Goal: Book appointment/travel/reservation

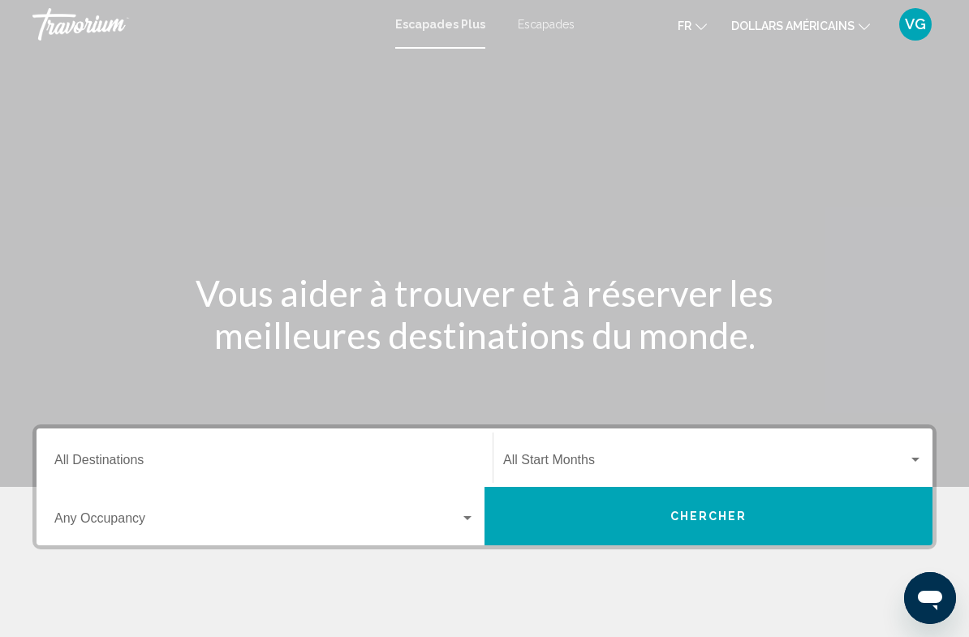
click at [247, 456] on input "Destination All Destinations" at bounding box center [264, 463] width 421 height 15
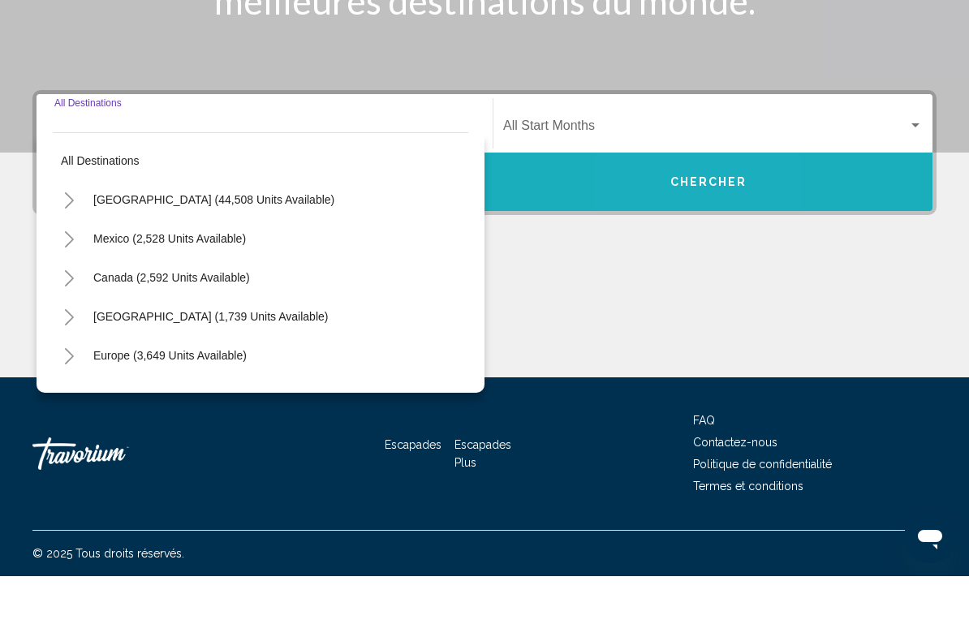
click at [662, 214] on button "Chercher" at bounding box center [709, 243] width 448 height 58
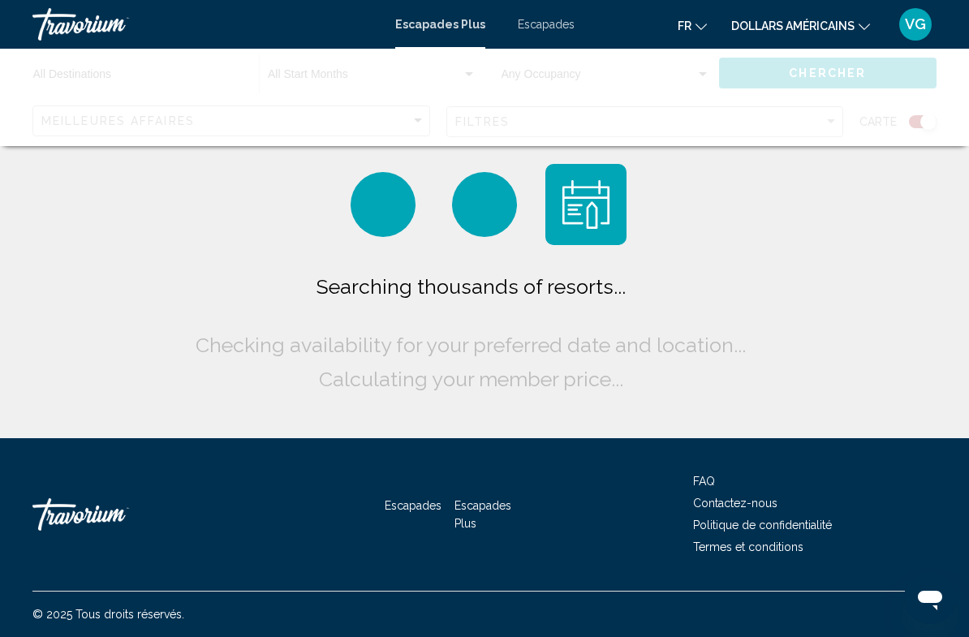
click at [269, 121] on div "Contenu principal" at bounding box center [484, 97] width 969 height 97
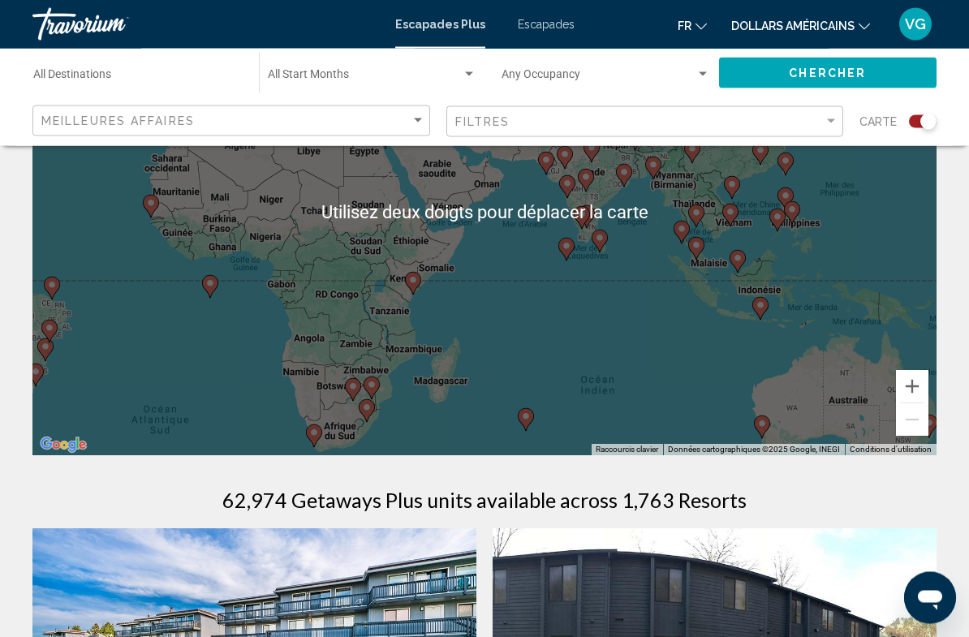
scroll to position [193, 0]
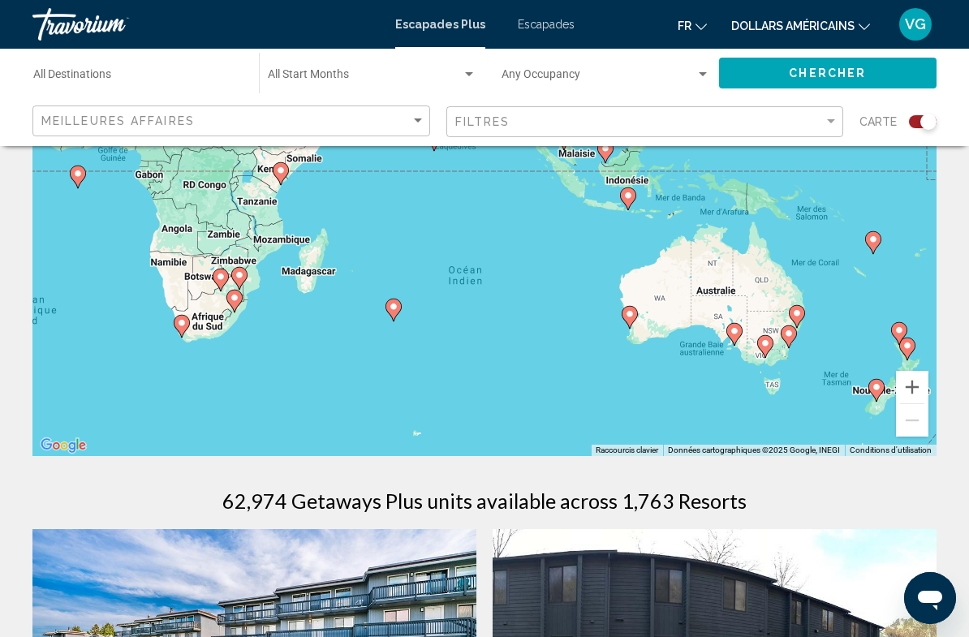
click at [741, 328] on icon "Contenu principal" at bounding box center [734, 334] width 15 height 21
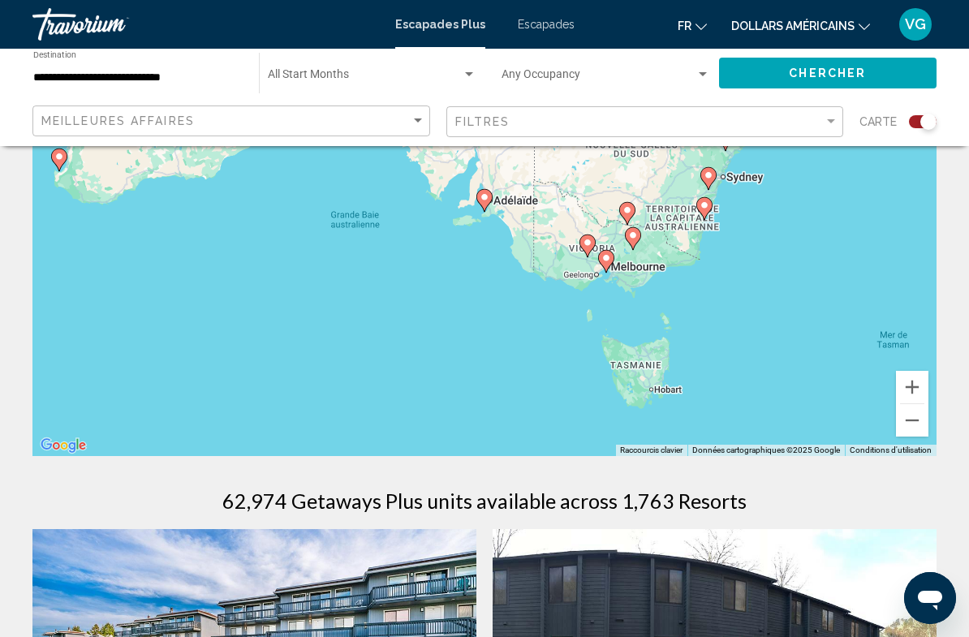
type input "**********"
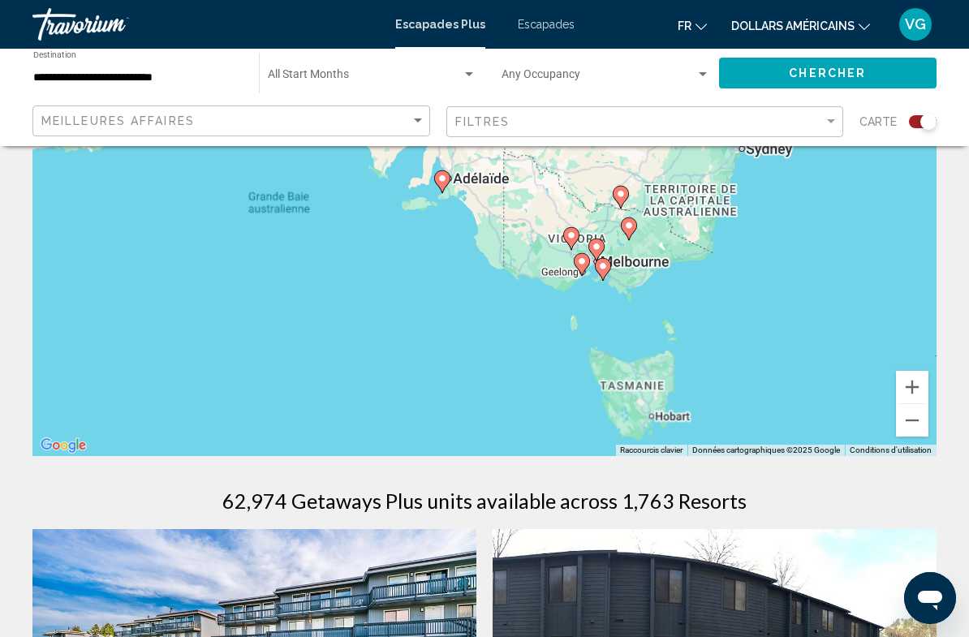
scroll to position [162, 0]
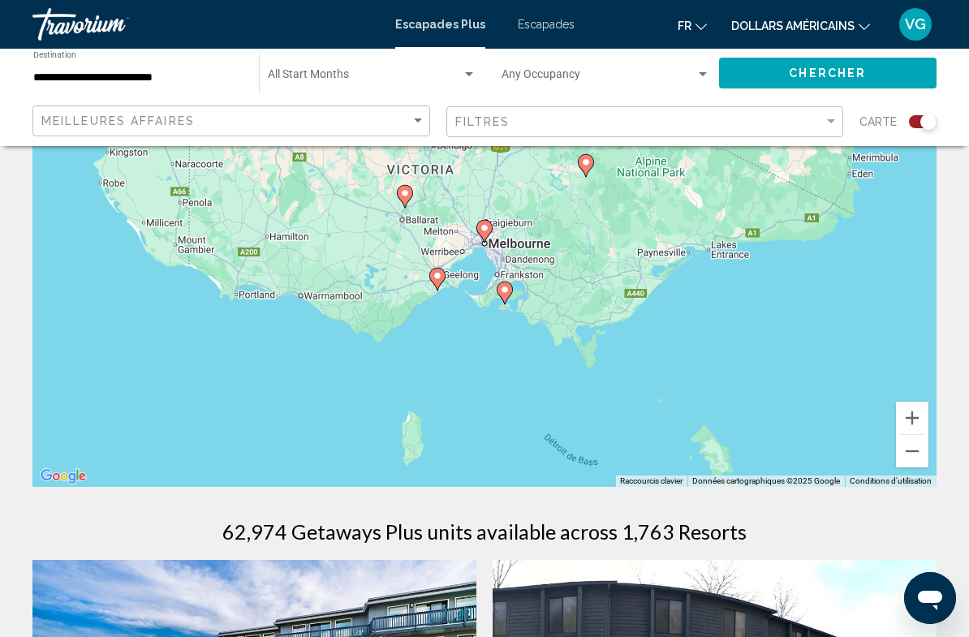
click at [511, 283] on gmp-advanced-marker "Contenu principal" at bounding box center [505, 293] width 16 height 24
click at [512, 291] on div "Pour naviguer, appuyez sur les touches fléchées. Pour activer le glissement ave…" at bounding box center [484, 243] width 904 height 487
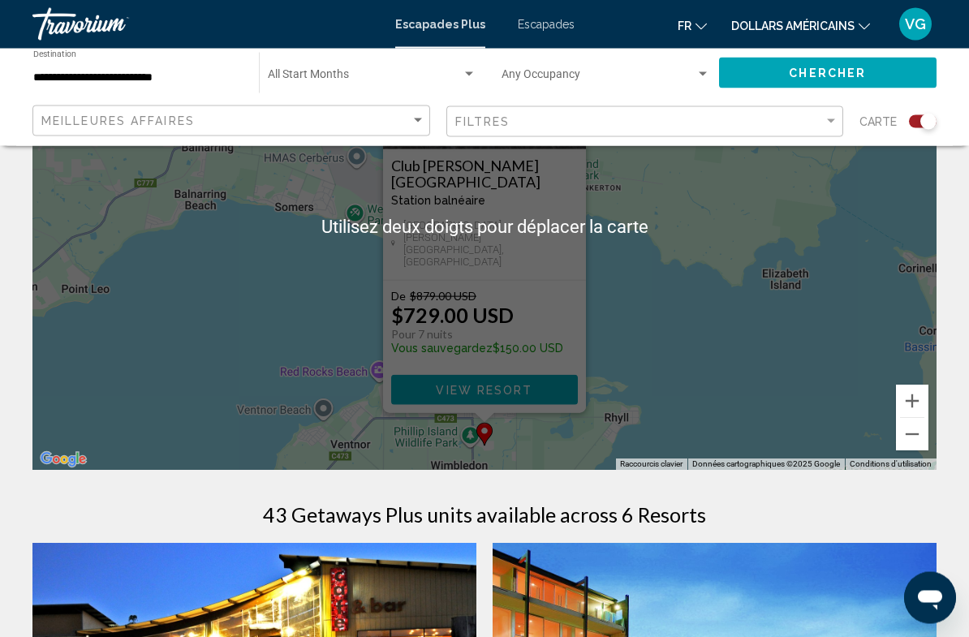
scroll to position [207, 0]
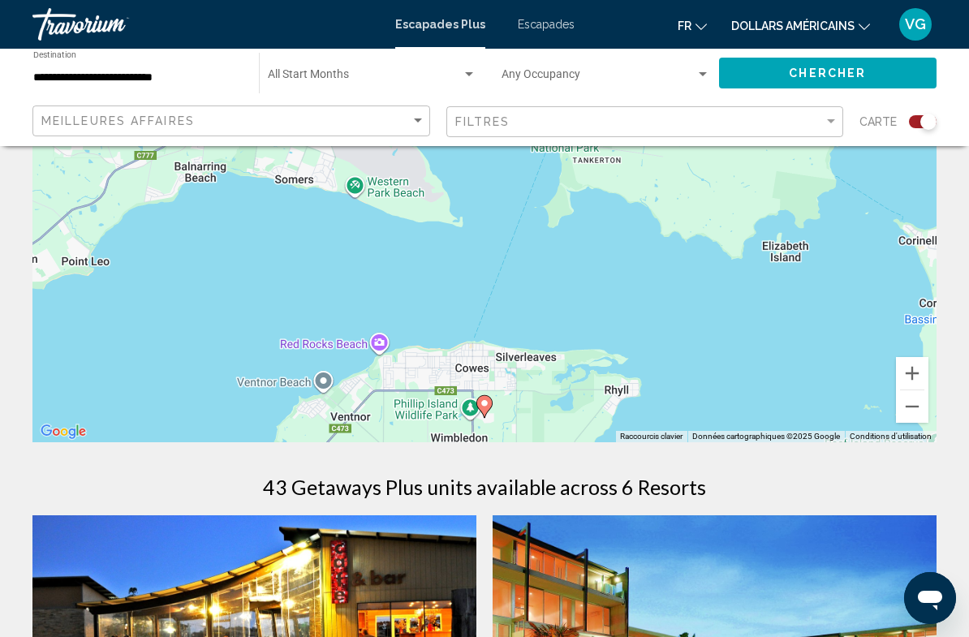
click at [697, 310] on div "Pour activer le glissement avec le clavier, appuyez sur Alt+Entrée. Une fois ce…" at bounding box center [484, 198] width 904 height 487
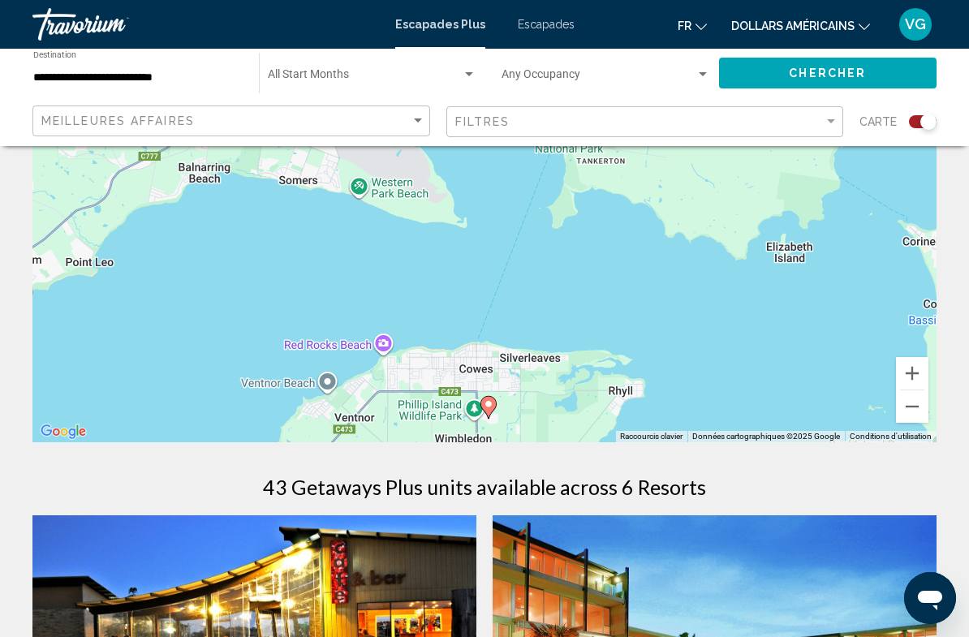
scroll to position [248, 0]
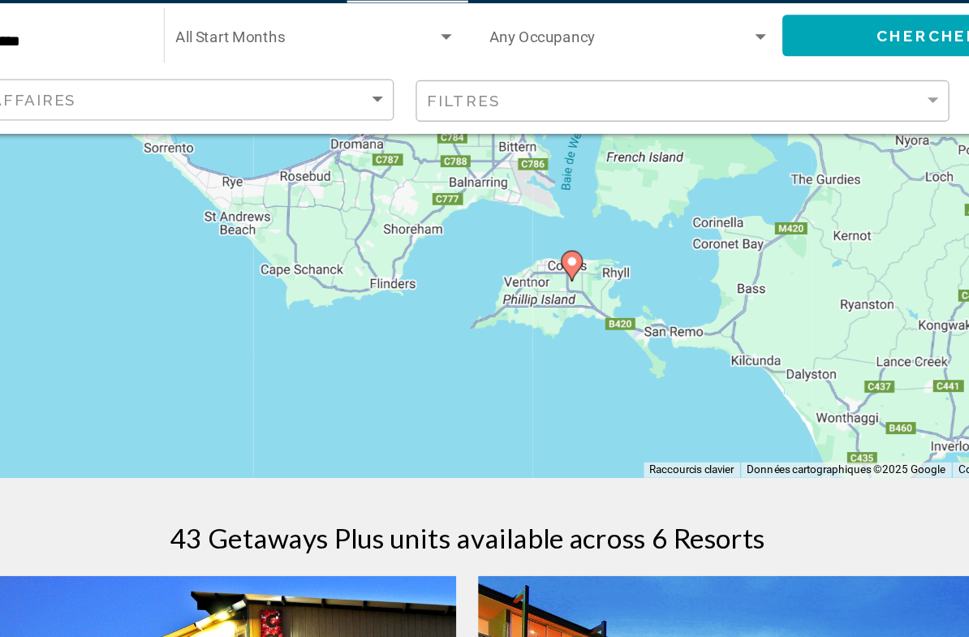
click at [342, 234] on div "Pour activer le glissement avec le clavier, appuyez sur Alt+Entrée. Une fois ce…" at bounding box center [484, 158] width 904 height 487
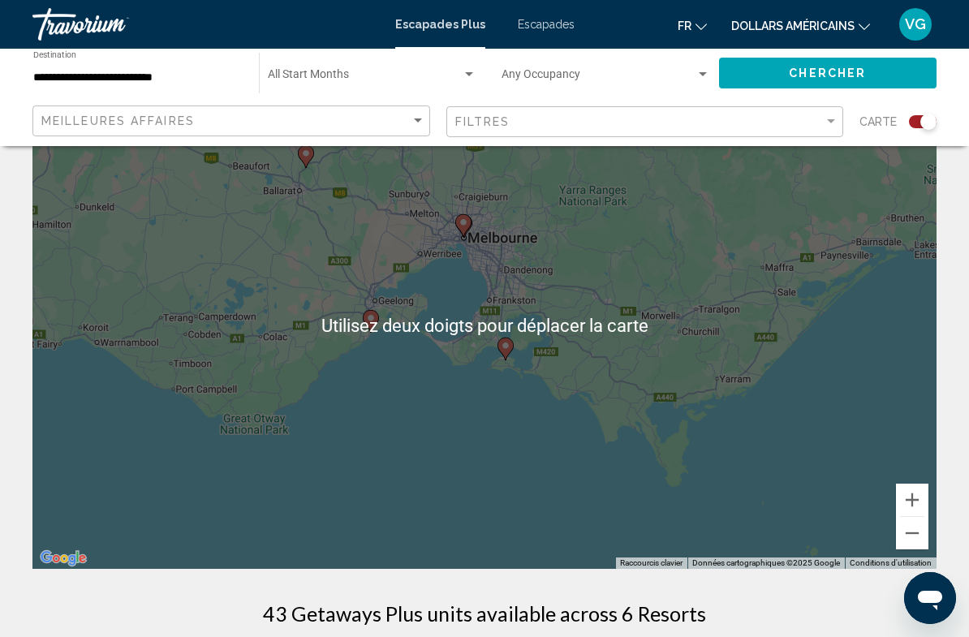
scroll to position [80, 0]
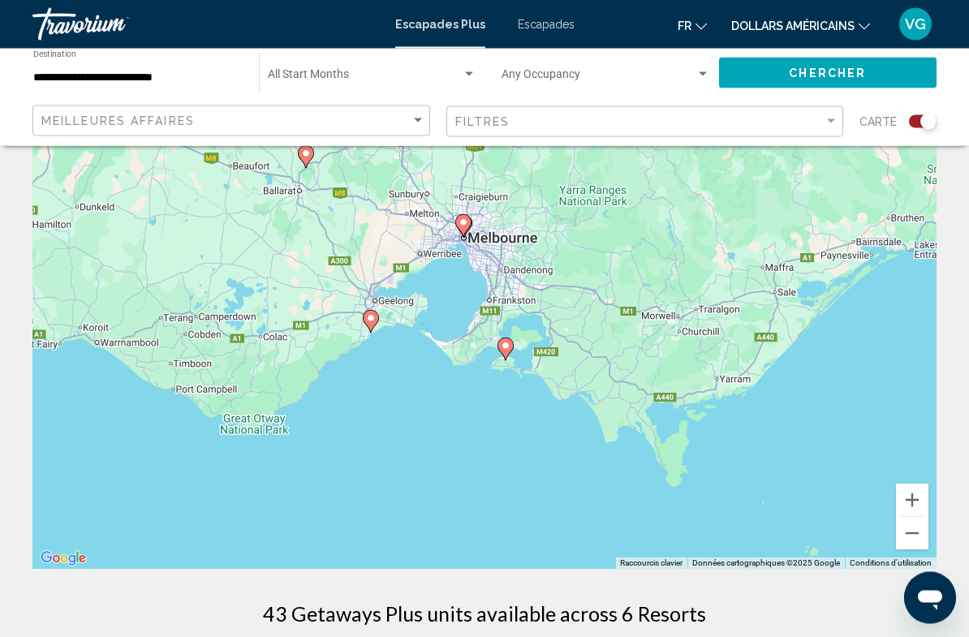
click at [467, 222] on image "Contenu principal" at bounding box center [464, 223] width 10 height 10
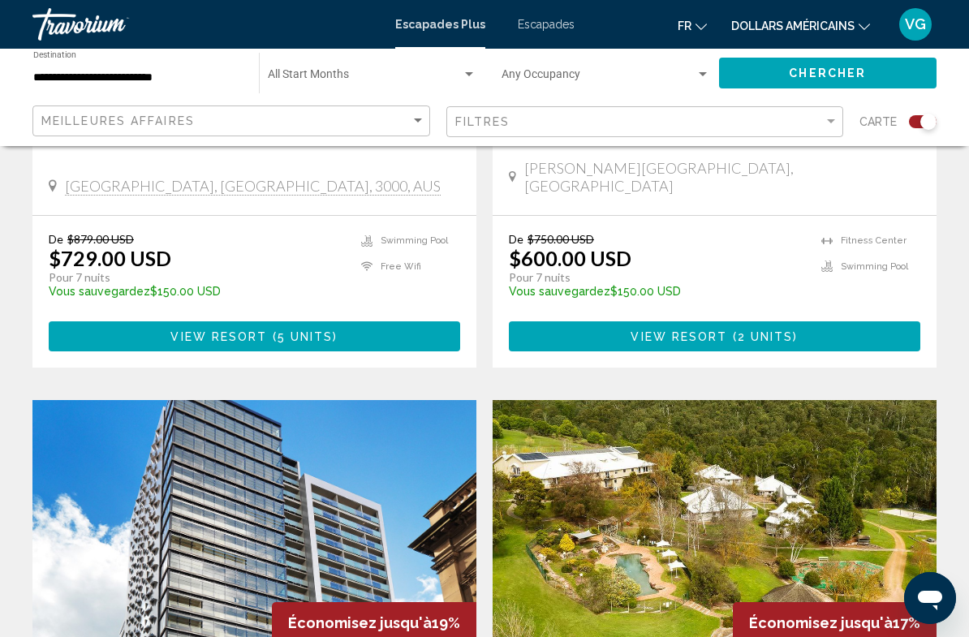
scroll to position [880, 0]
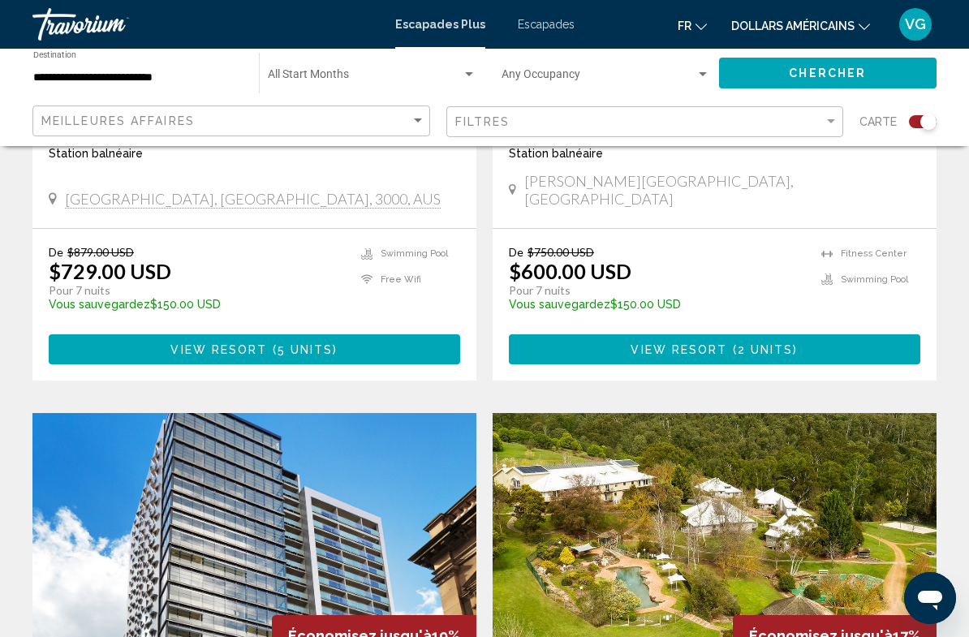
click at [633, 298] on p "Vous sauvegardez $150.00 USD" at bounding box center [657, 304] width 296 height 13
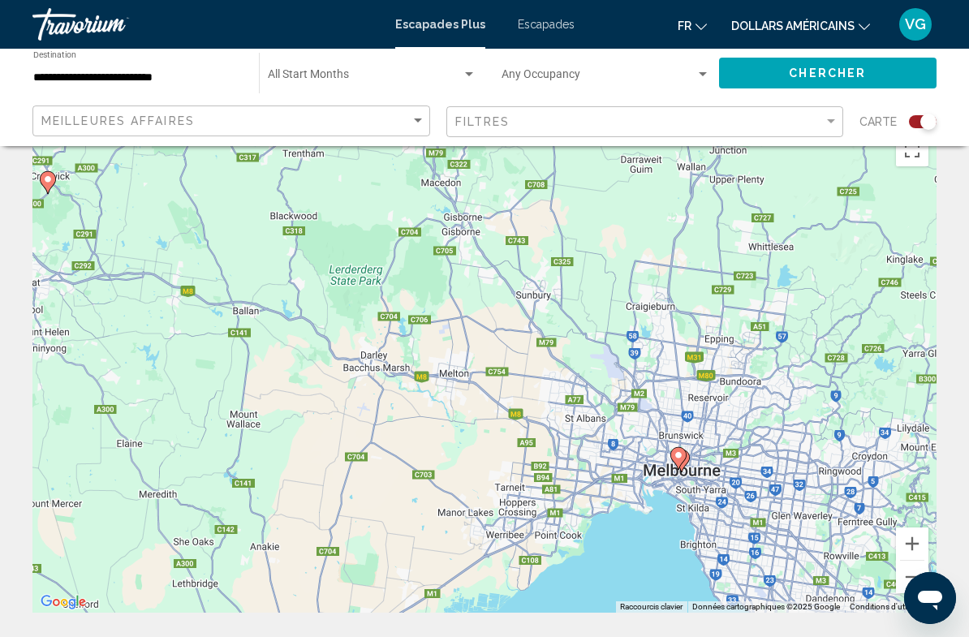
scroll to position [0, 0]
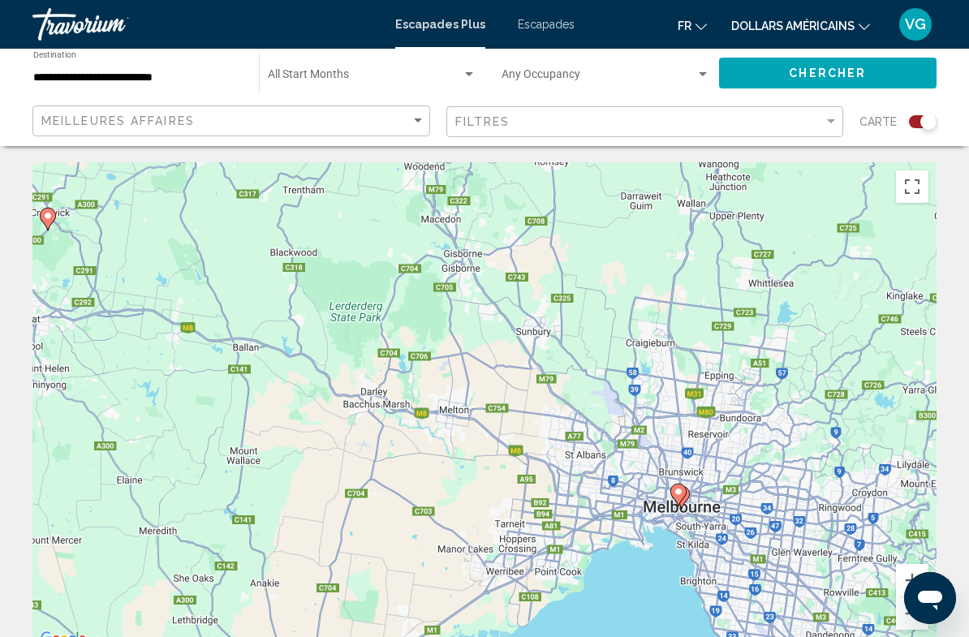
click at [369, 72] on span "Search widget" at bounding box center [365, 77] width 194 height 13
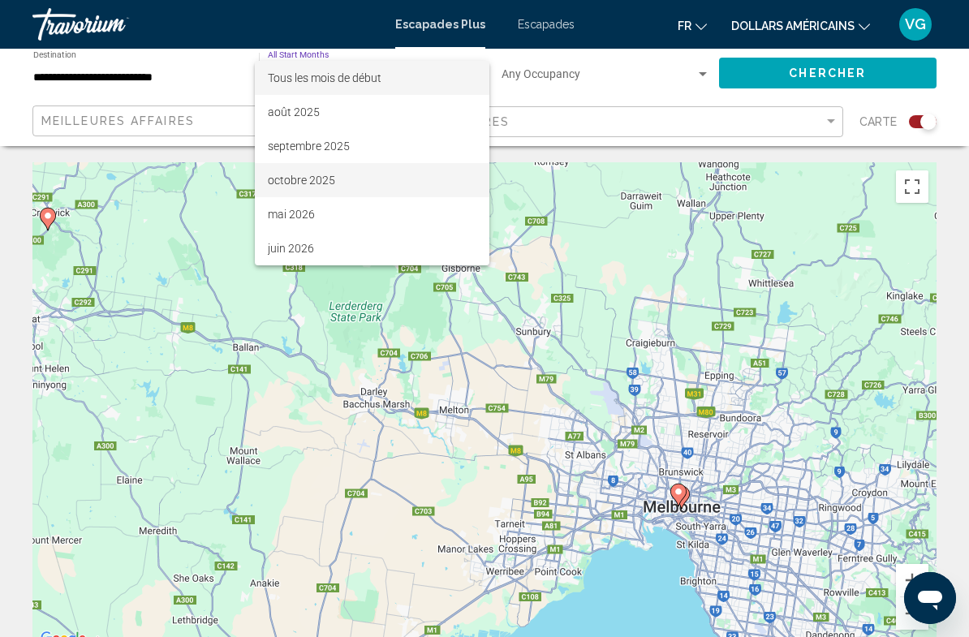
click at [316, 179] on font "octobre 2025" at bounding box center [301, 180] width 67 height 13
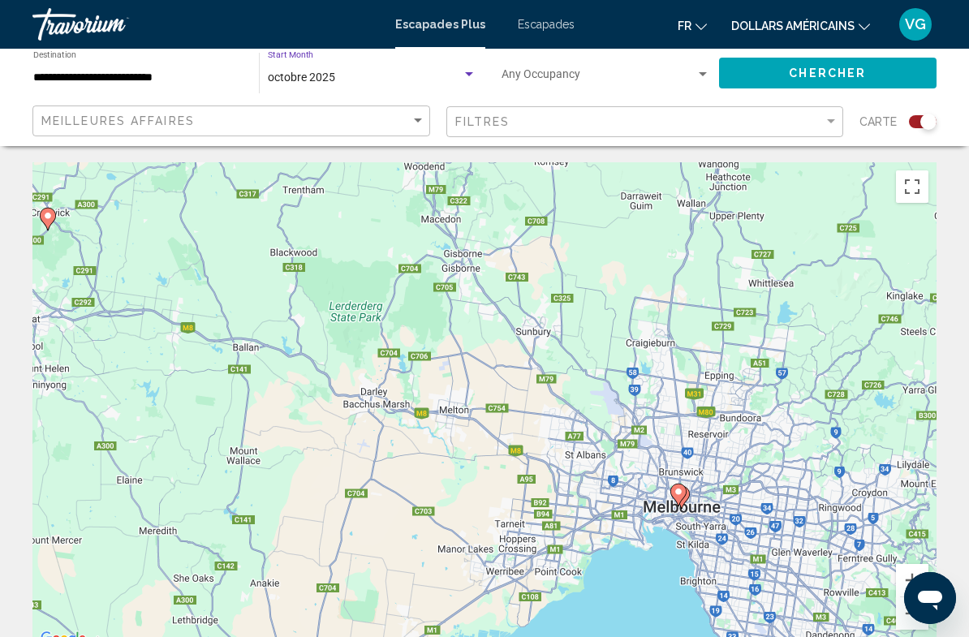
click at [317, 71] on span "octobre 2025" at bounding box center [301, 77] width 67 height 13
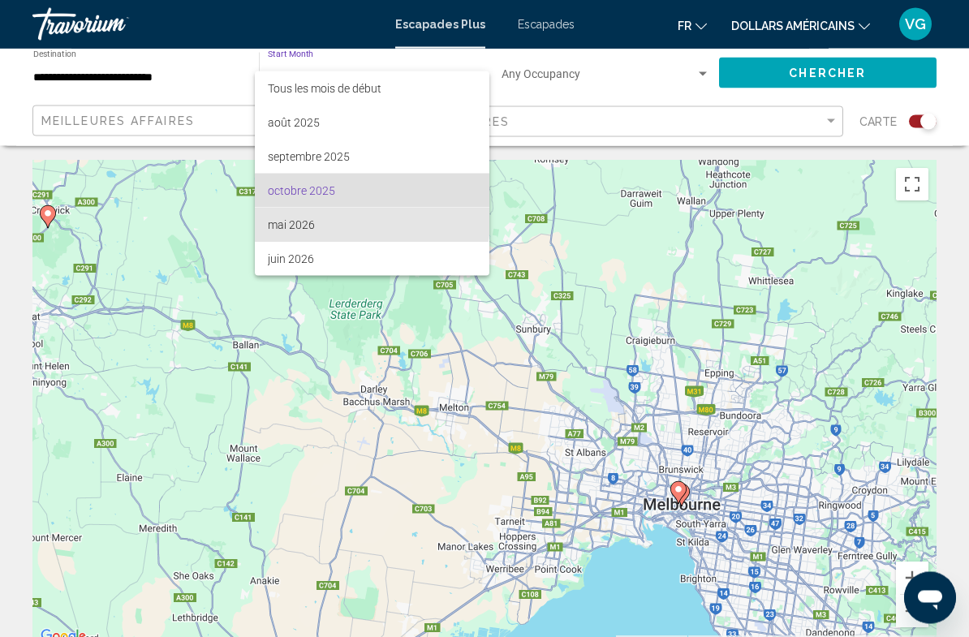
scroll to position [2, 0]
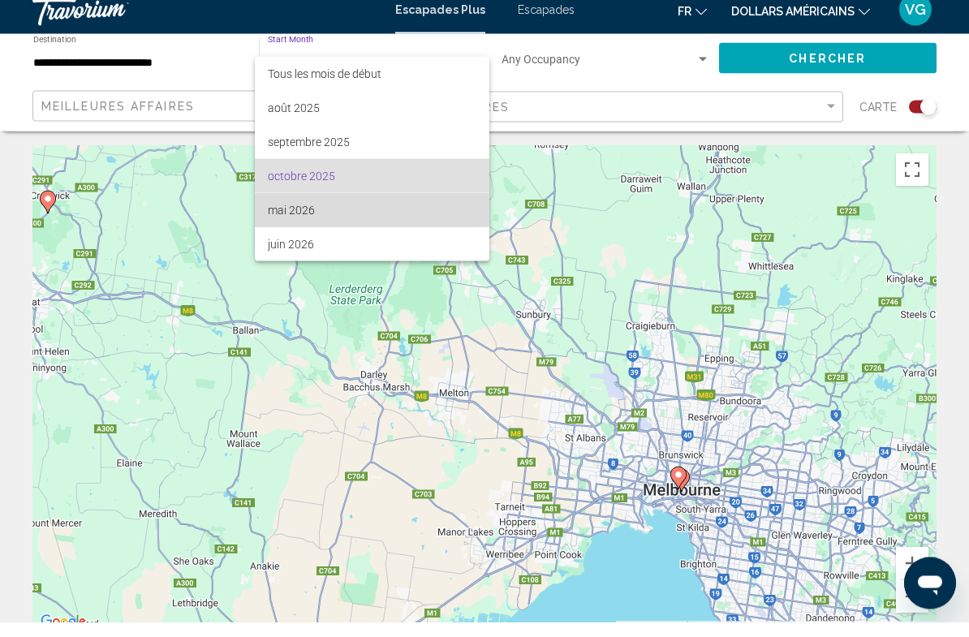
click at [322, 209] on span "mai 2026" at bounding box center [372, 225] width 209 height 34
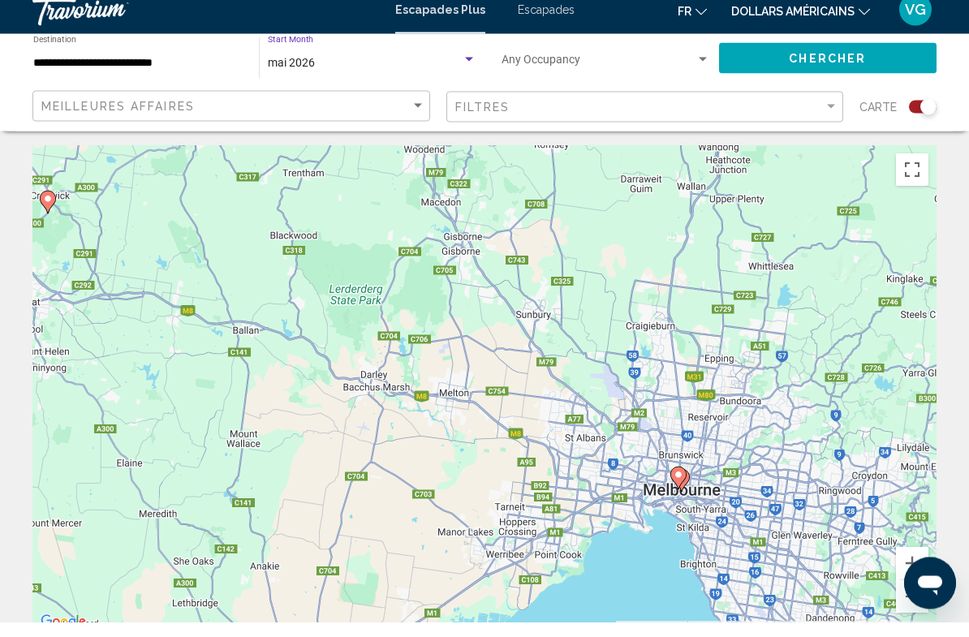
scroll to position [0, 0]
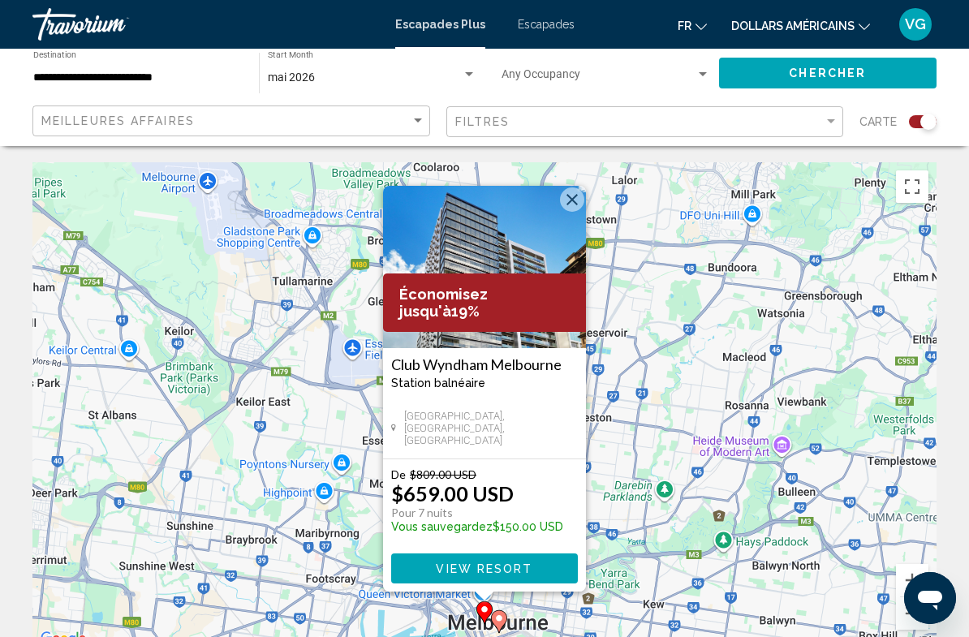
click at [588, 199] on div "Pour activer le glissement avec le clavier, appuyez sur Alt+Entrée. Une fois ce…" at bounding box center [484, 405] width 904 height 487
